Goal: Task Accomplishment & Management: Manage account settings

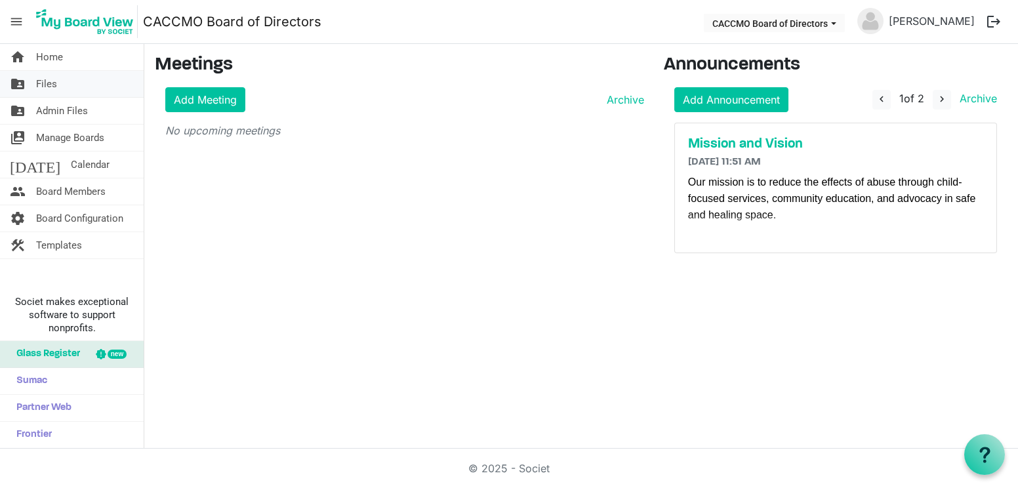
click at [70, 87] on link "folder_shared Files" at bounding box center [72, 84] width 144 height 26
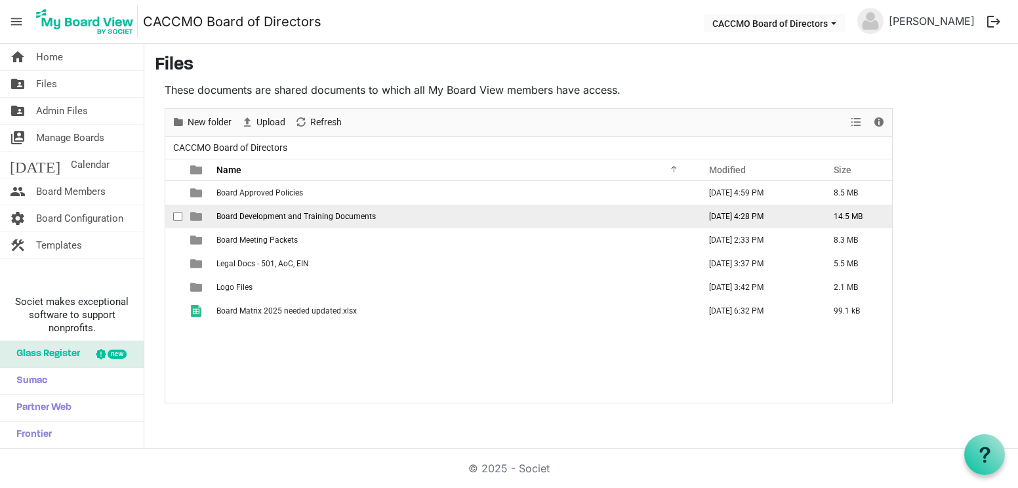
click at [299, 221] on td "Board Development and Training Documents" at bounding box center [453, 217] width 483 height 24
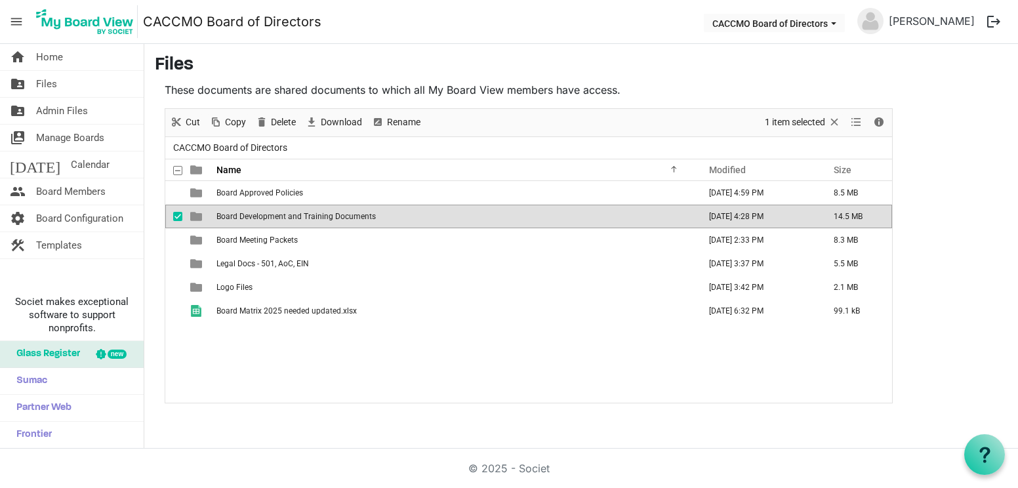
click at [299, 221] on td "Board Development and Training Documents" at bounding box center [453, 217] width 483 height 24
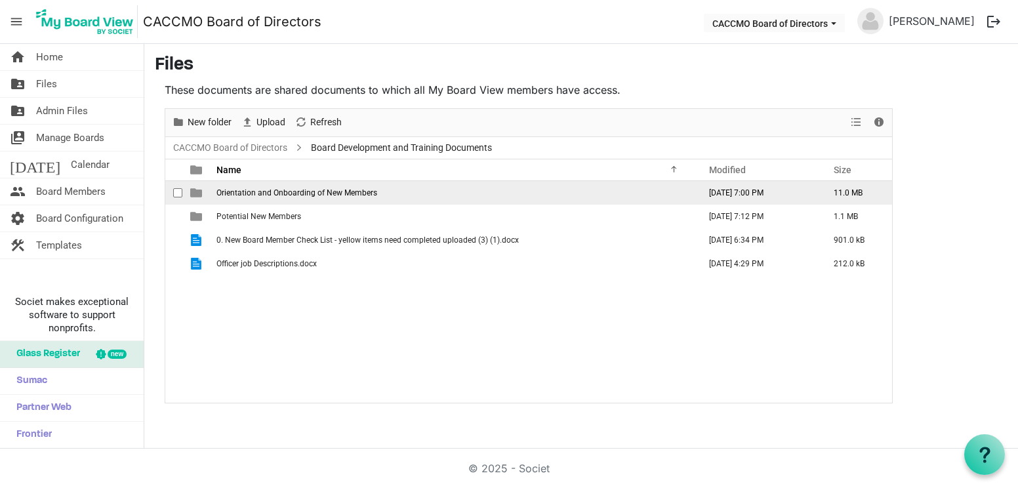
click at [338, 195] on span "Orientation and Onboarding of New Members" at bounding box center [296, 192] width 161 height 9
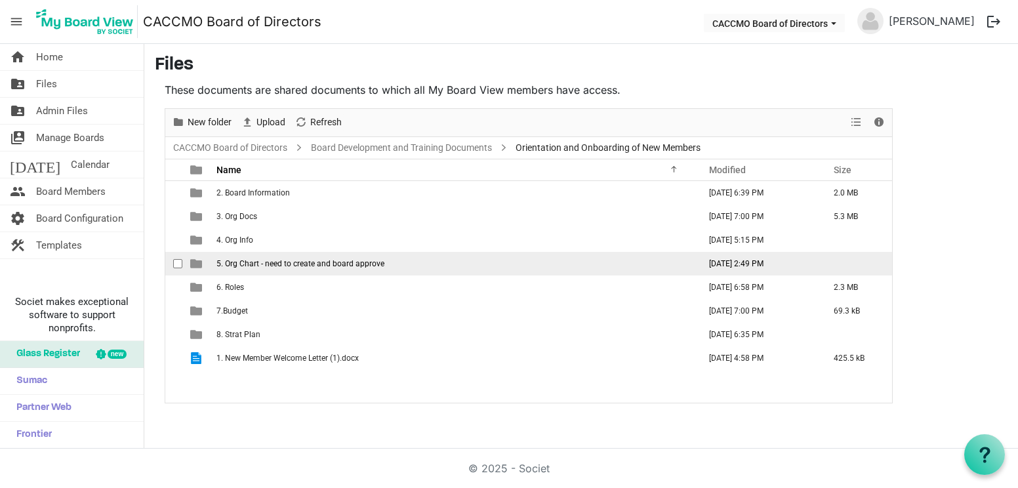
click at [271, 267] on span "5. Org Chart - need to create and board approve" at bounding box center [300, 263] width 168 height 9
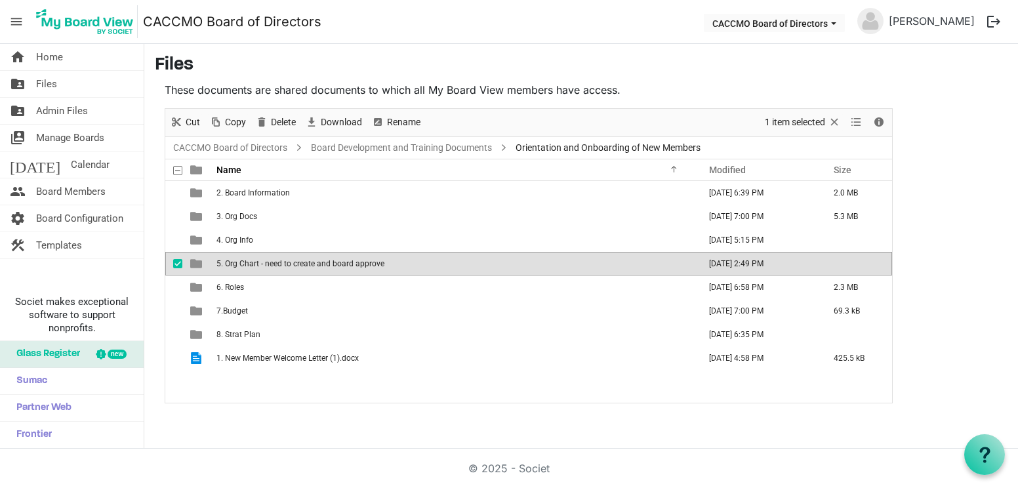
click at [271, 267] on span "5. Org Chart - need to create and board approve" at bounding box center [300, 263] width 168 height 9
click at [271, 267] on div "New folder Upload Cut Copy Paste Delete Download Rename Sort by Refresh 1 item …" at bounding box center [529, 255] width 728 height 295
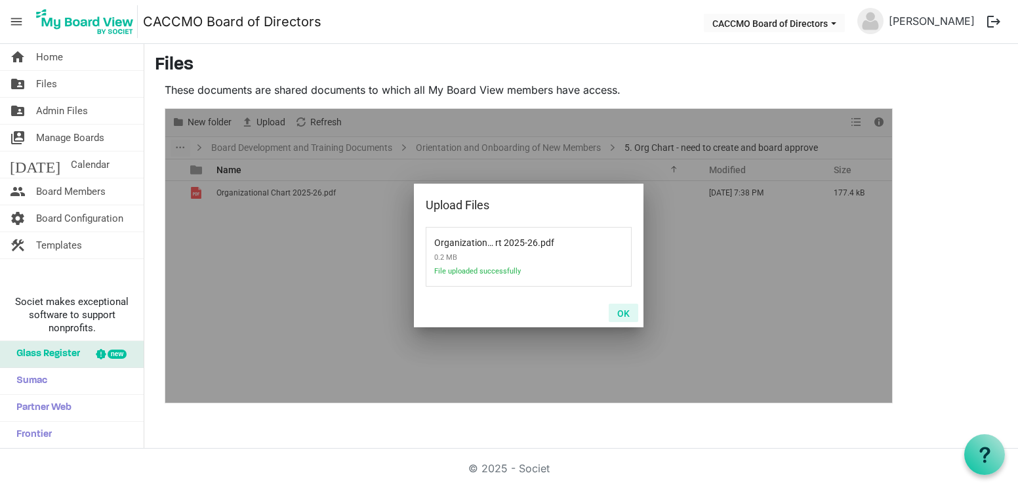
click at [625, 315] on button "OK" at bounding box center [623, 313] width 30 height 18
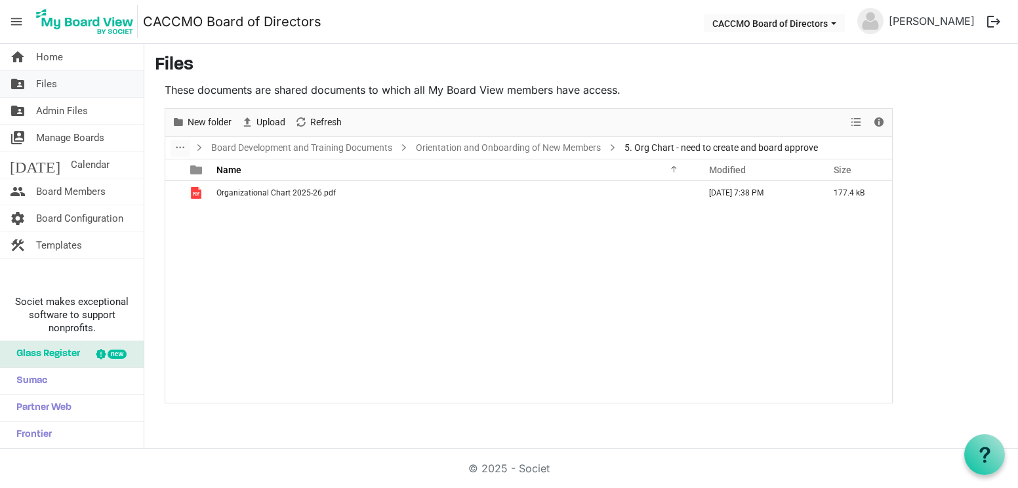
click at [50, 89] on span "Files" at bounding box center [46, 84] width 21 height 26
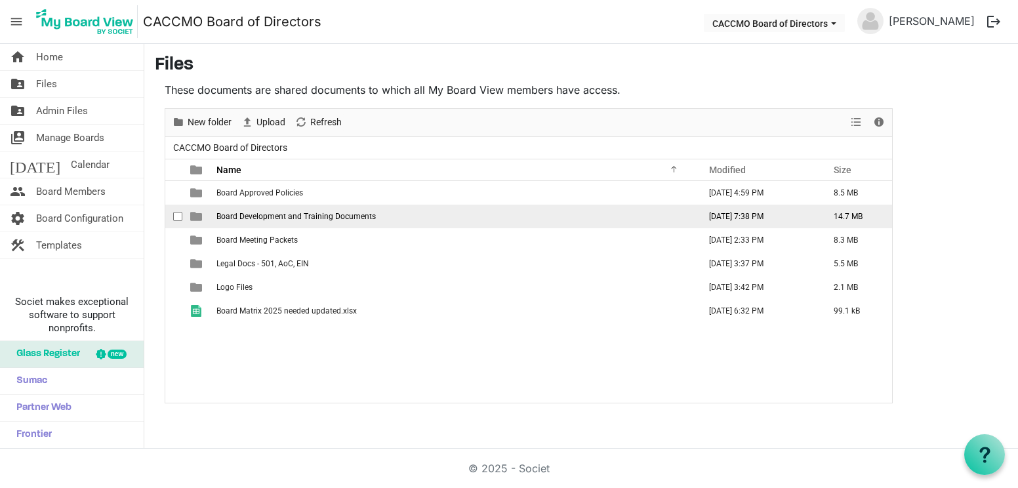
click at [273, 219] on span "Board Development and Training Documents" at bounding box center [295, 216] width 159 height 9
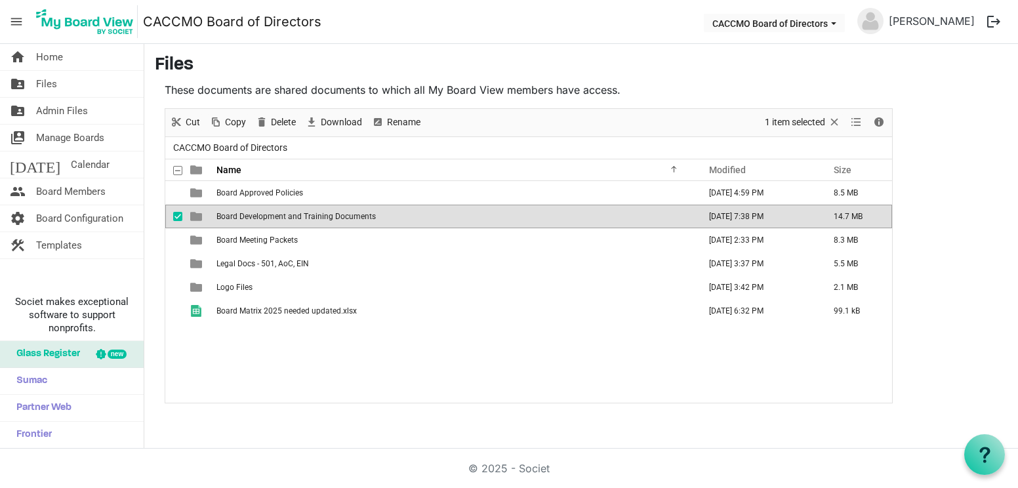
click at [273, 219] on span "Board Development and Training Documents" at bounding box center [295, 216] width 159 height 9
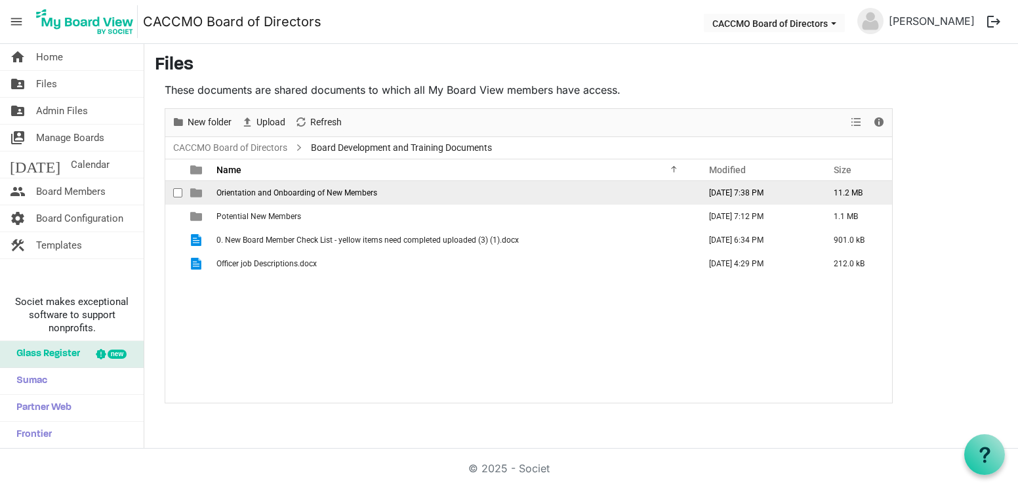
click at [280, 197] on td "Orientation and Onboarding of New Members" at bounding box center [453, 193] width 483 height 24
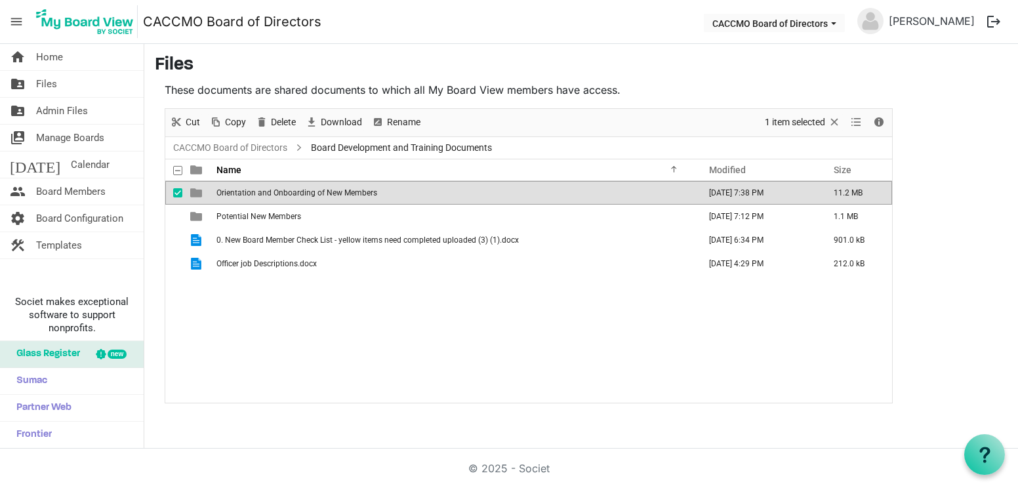
click at [280, 197] on td "Orientation and Onboarding of New Members" at bounding box center [453, 193] width 483 height 24
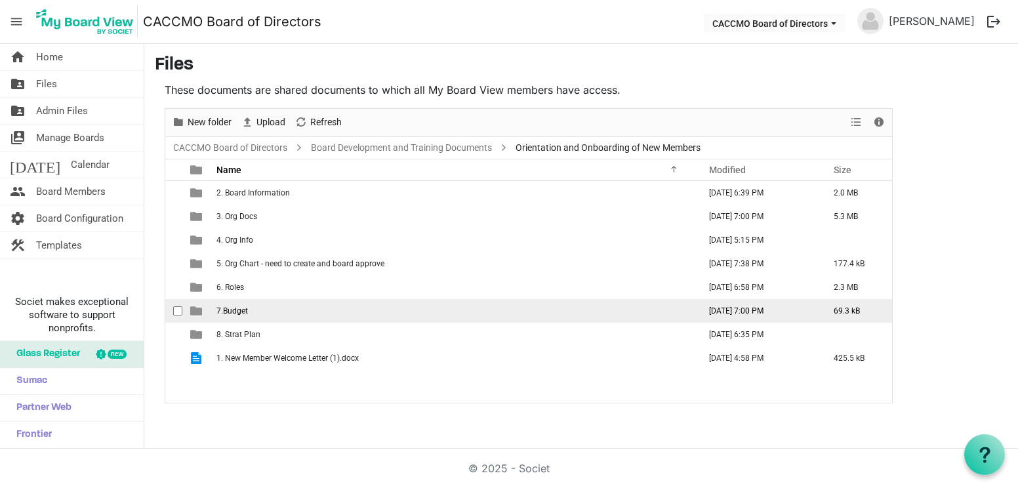
click at [277, 314] on td "7.Budget" at bounding box center [453, 311] width 483 height 24
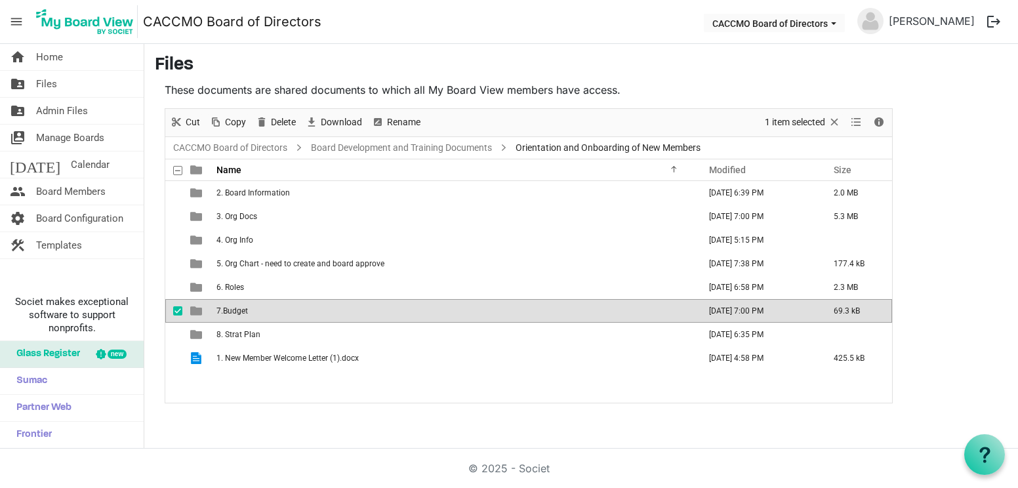
click at [277, 313] on td "7.Budget" at bounding box center [453, 311] width 483 height 24
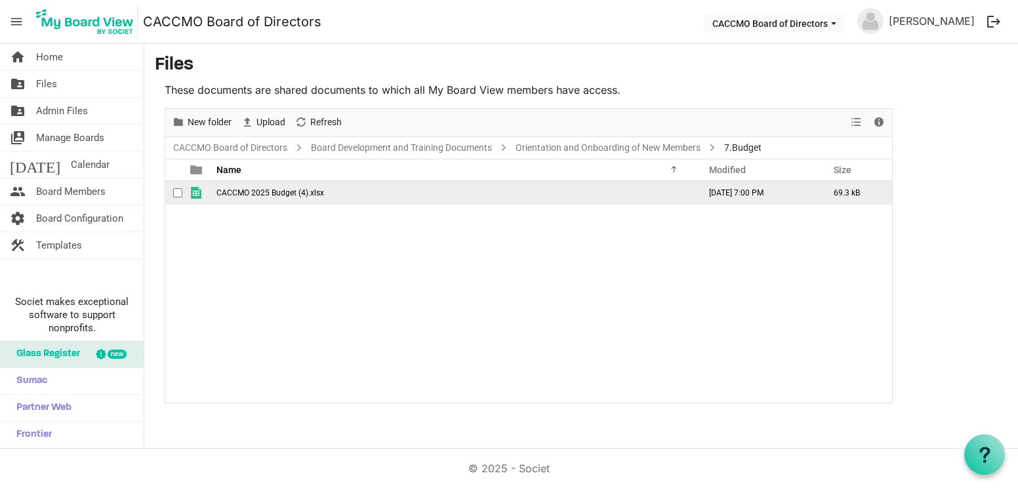
click at [290, 200] on td "CACCMO 2025 Budget (4).xlsx" at bounding box center [453, 193] width 483 height 24
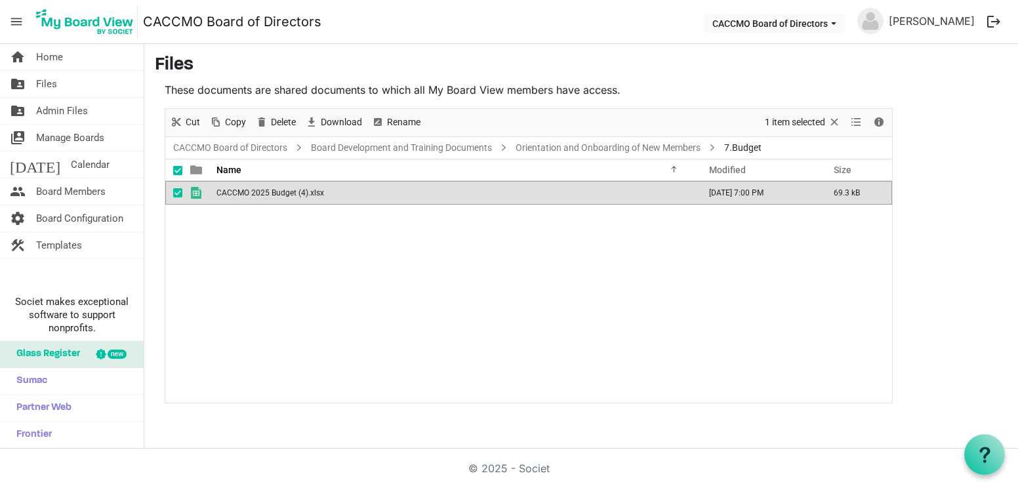
click at [290, 200] on td "CACCMO 2025 Budget (4).xlsx" at bounding box center [453, 193] width 483 height 24
click at [693, 285] on div "CACCMO 2025 Budget (4).xlsx March 21, 2025 7:00 PM 69.3 kB" at bounding box center [528, 292] width 726 height 222
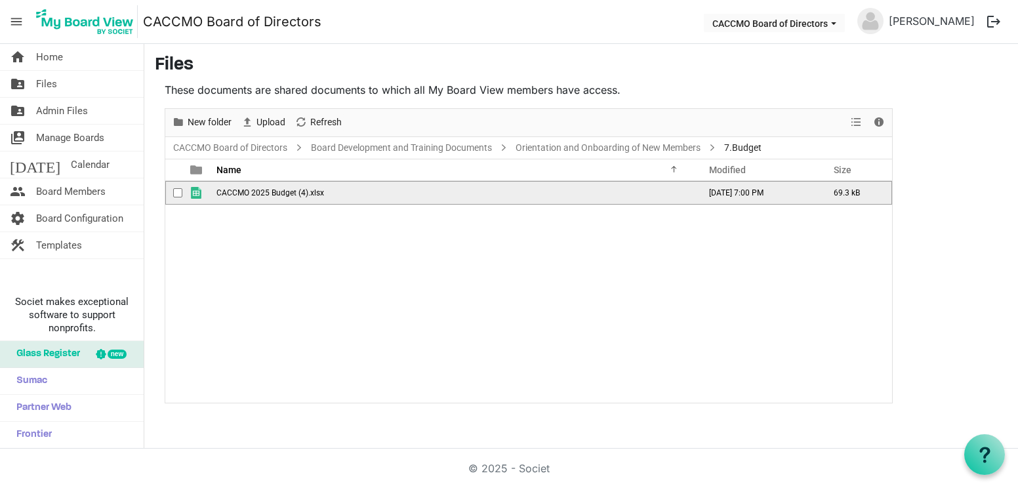
click at [498, 197] on td "CACCMO 2025 Budget (4).xlsx" at bounding box center [453, 193] width 483 height 24
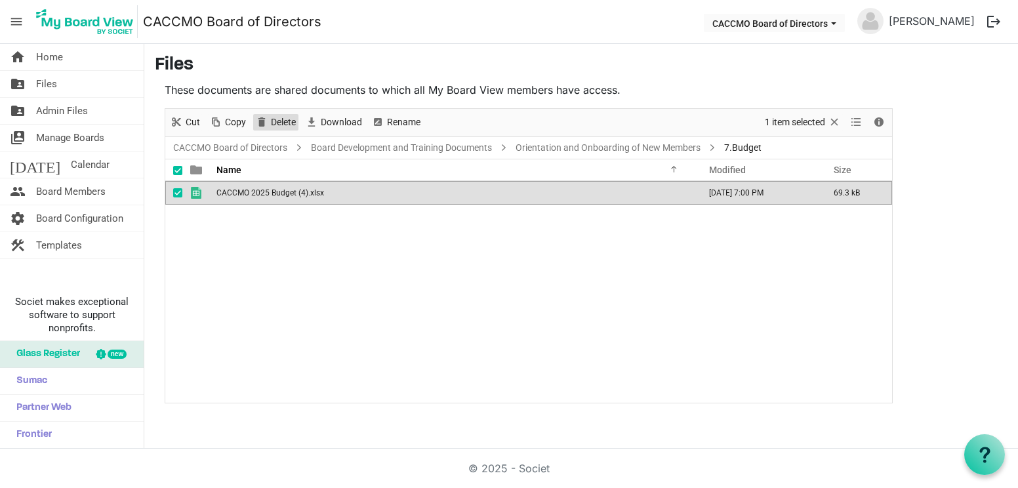
click at [269, 123] on span "Delete" at bounding box center [283, 122] width 28 height 16
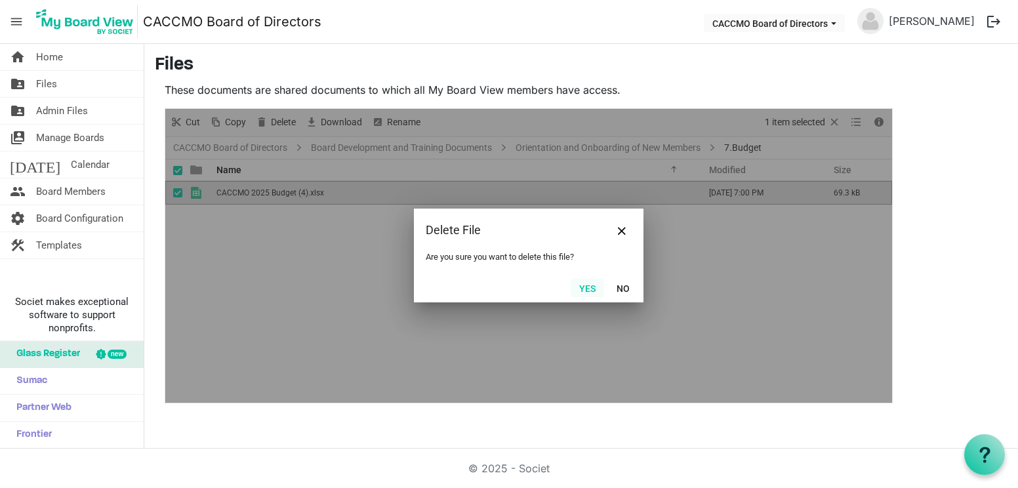
click at [588, 287] on button "Yes" at bounding box center [586, 288] width 33 height 18
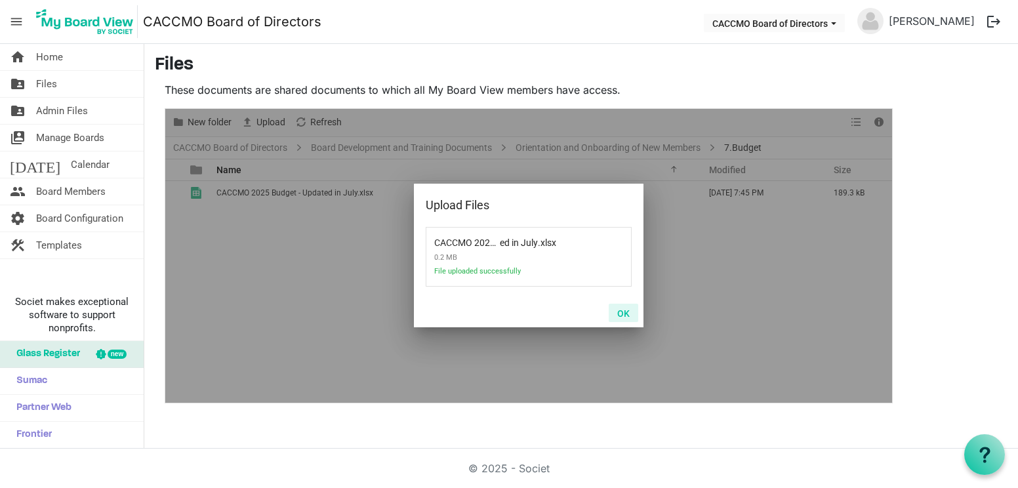
click at [627, 314] on button "OK" at bounding box center [623, 313] width 30 height 18
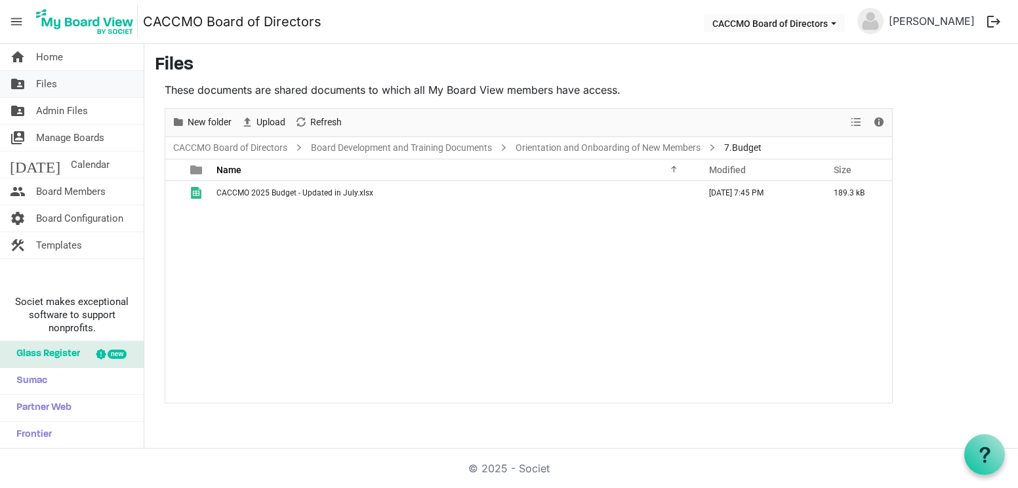
click at [78, 91] on link "folder_shared Files" at bounding box center [72, 84] width 144 height 26
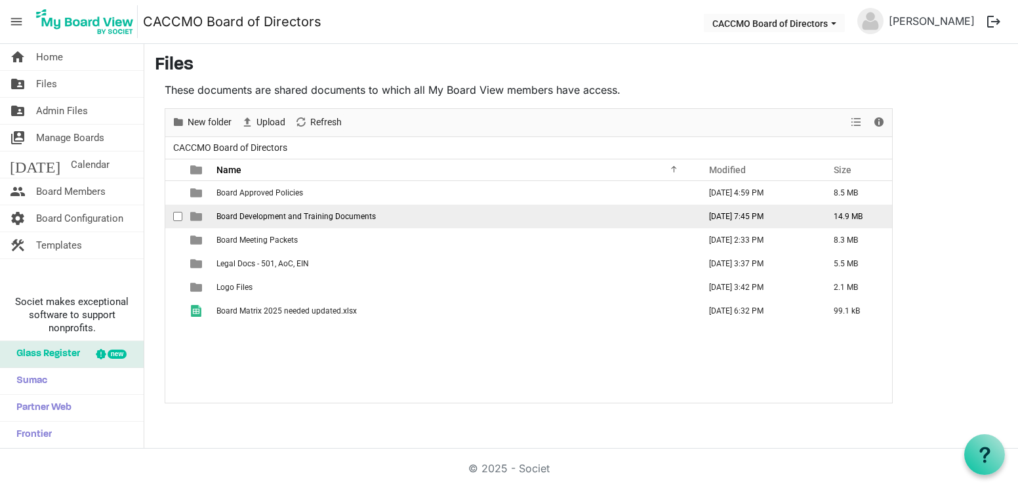
click at [288, 218] on span "Board Development and Training Documents" at bounding box center [295, 216] width 159 height 9
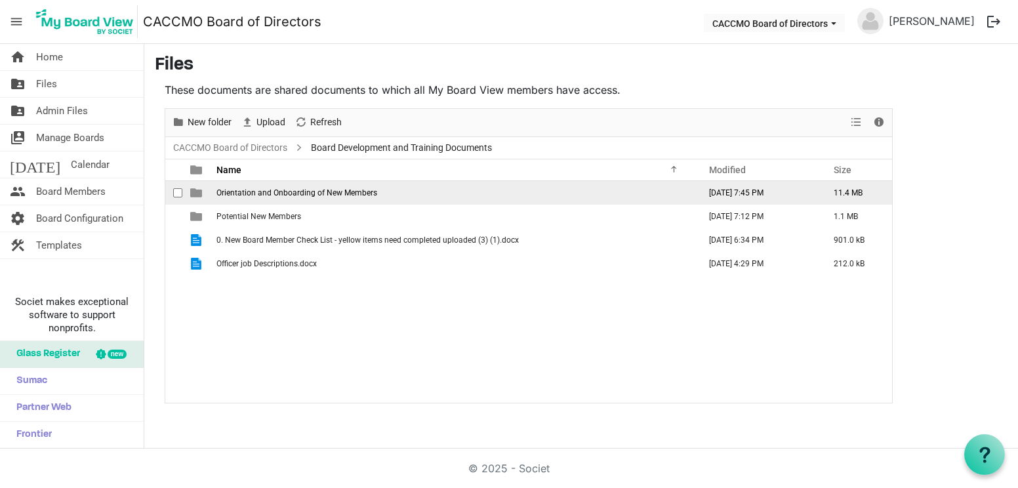
click at [275, 198] on td "Orientation and Onboarding of New Members" at bounding box center [453, 193] width 483 height 24
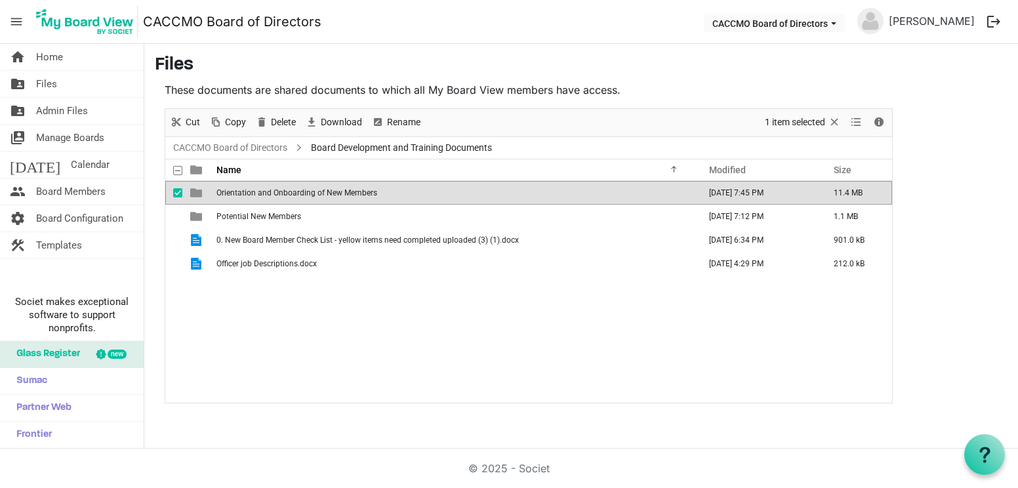
click at [275, 198] on td "Orientation and Onboarding of New Members" at bounding box center [453, 193] width 483 height 24
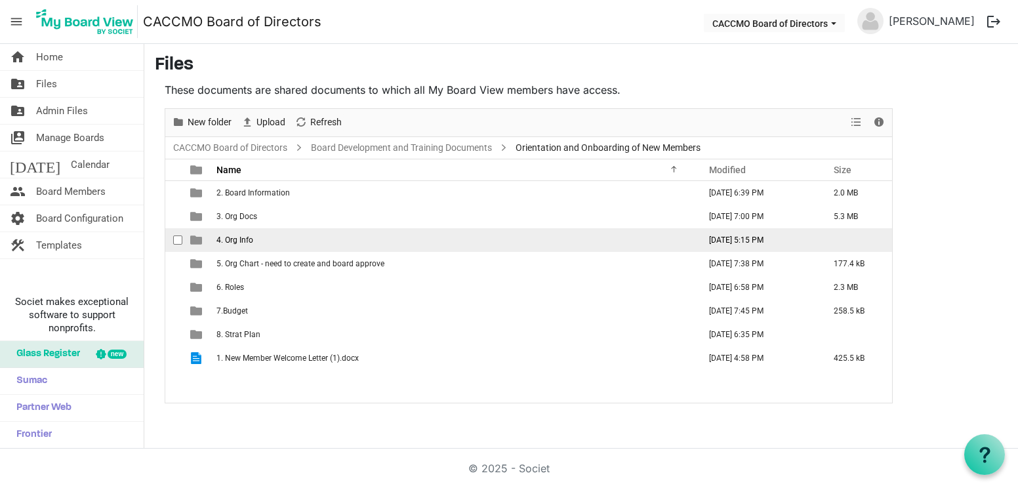
click at [252, 243] on span "4. Org Info" at bounding box center [234, 239] width 37 height 9
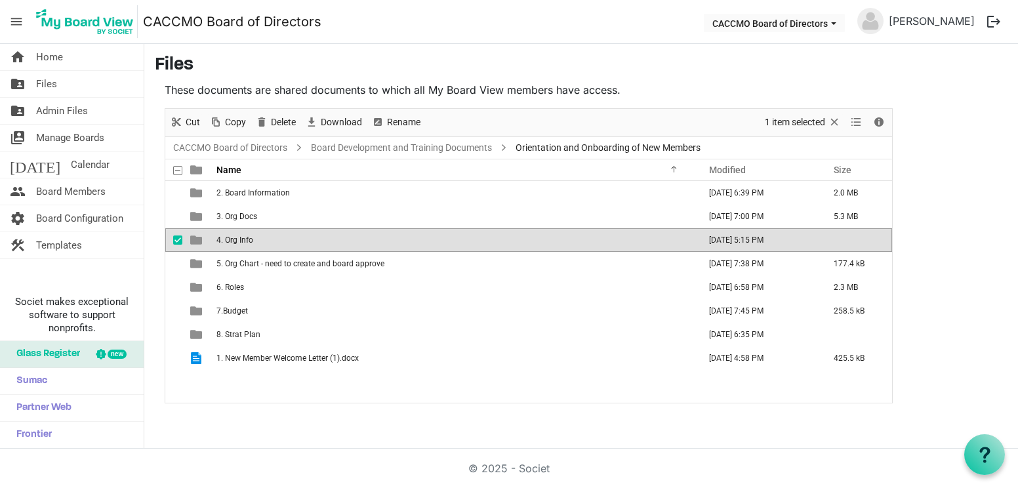
click at [252, 243] on span "4. Org Info" at bounding box center [234, 239] width 37 height 9
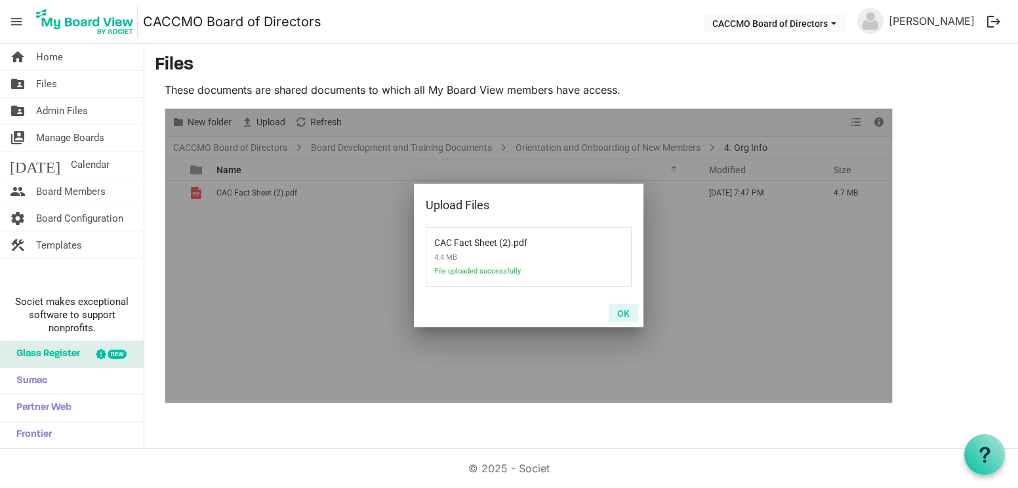
click at [624, 313] on button "OK" at bounding box center [623, 313] width 30 height 18
